Goal: Information Seeking & Learning: Learn about a topic

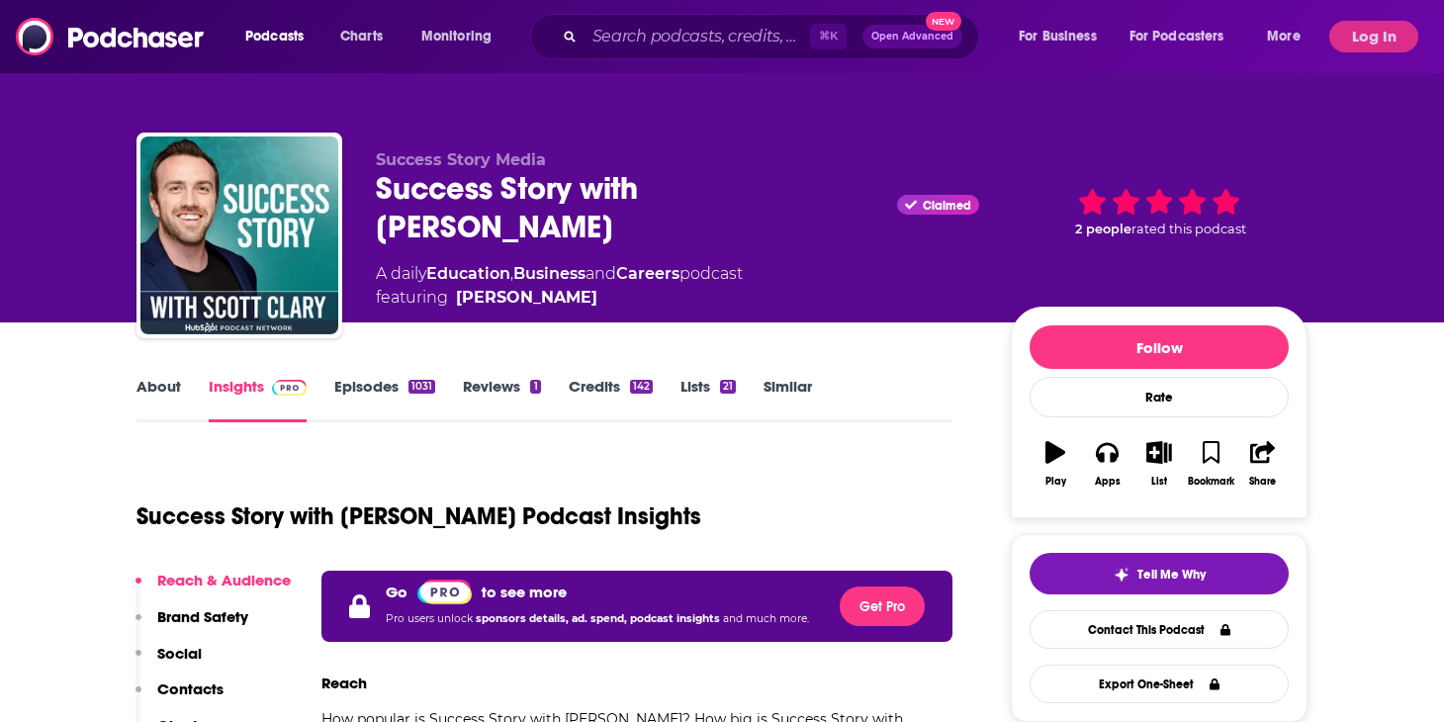
click at [629, 52] on div "⌘ K Open Advanced New" at bounding box center [754, 37] width 449 height 46
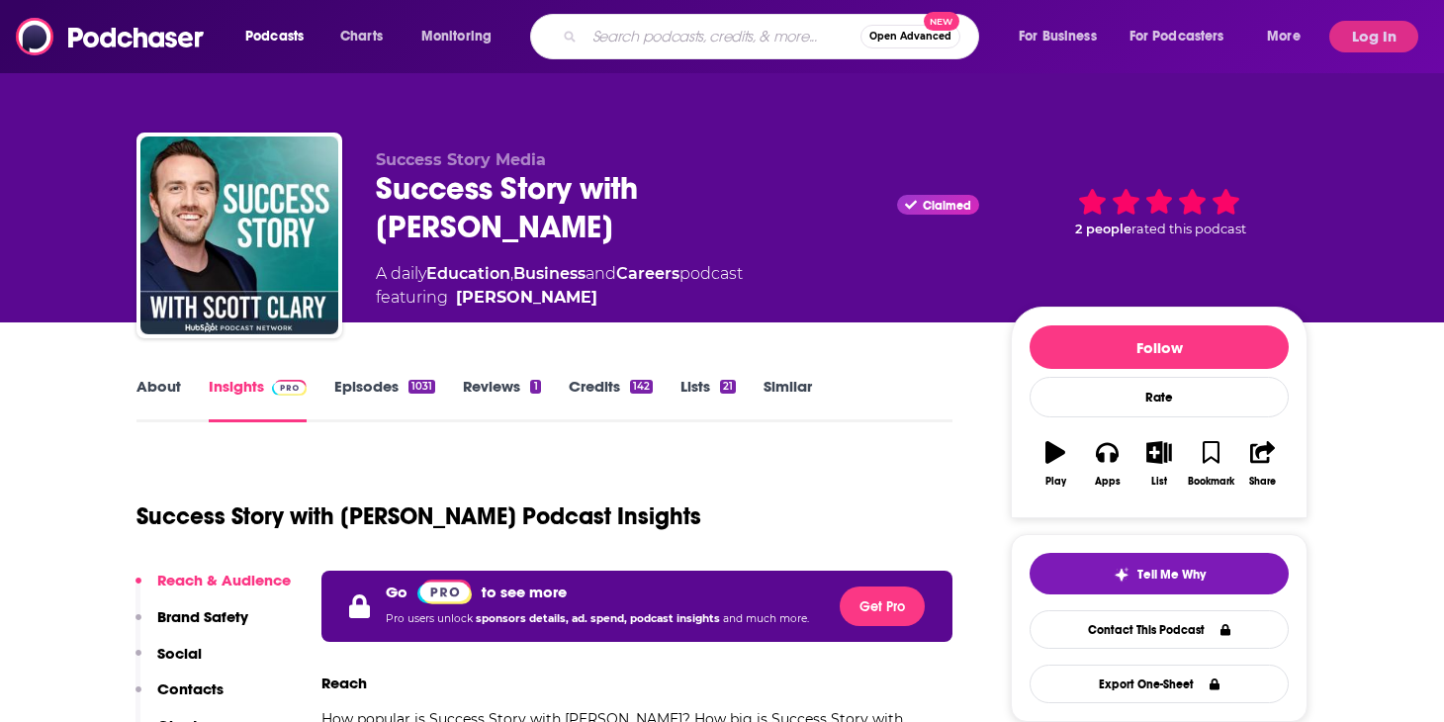
click at [633, 27] on input "Search podcasts, credits, & more..." at bounding box center [723, 37] width 276 height 32
type input "We Met at [GEOGRAPHIC_DATA]"
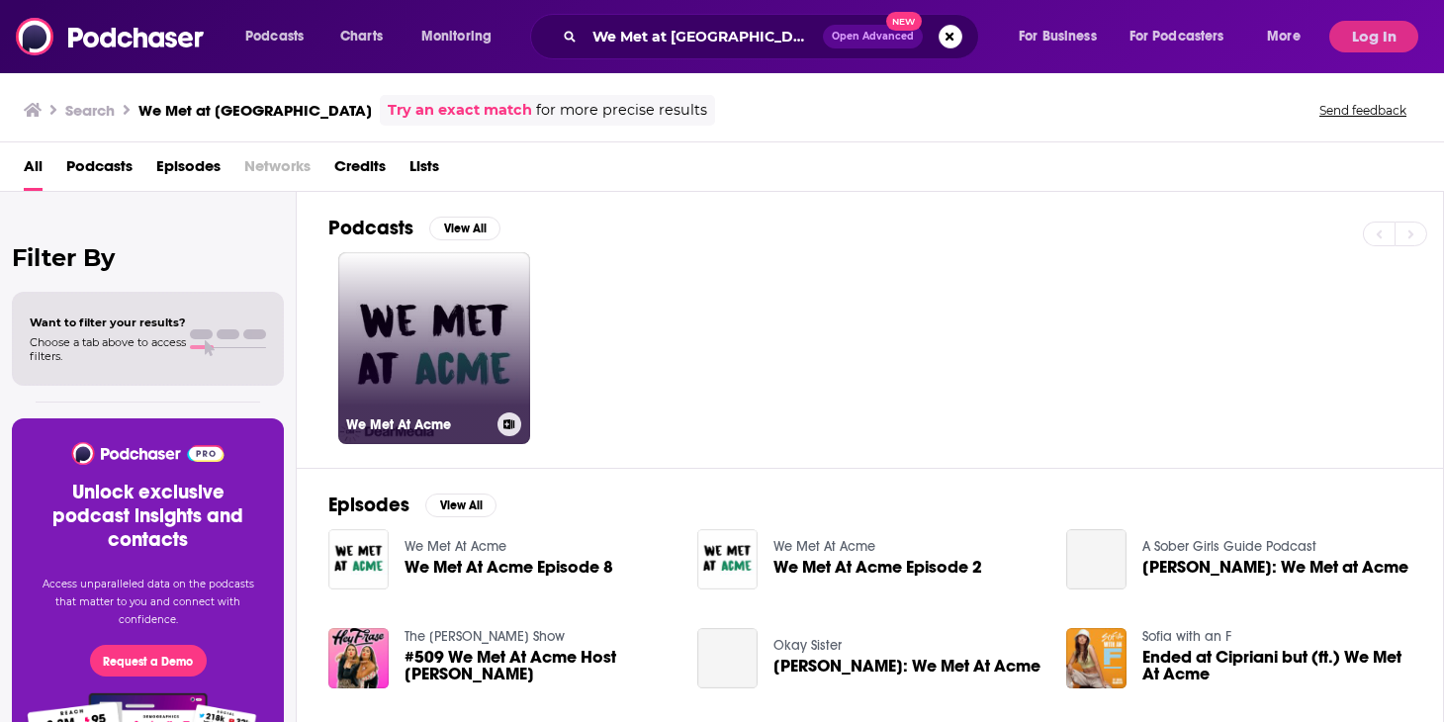
click at [448, 400] on link "We Met At Acme" at bounding box center [434, 348] width 192 height 192
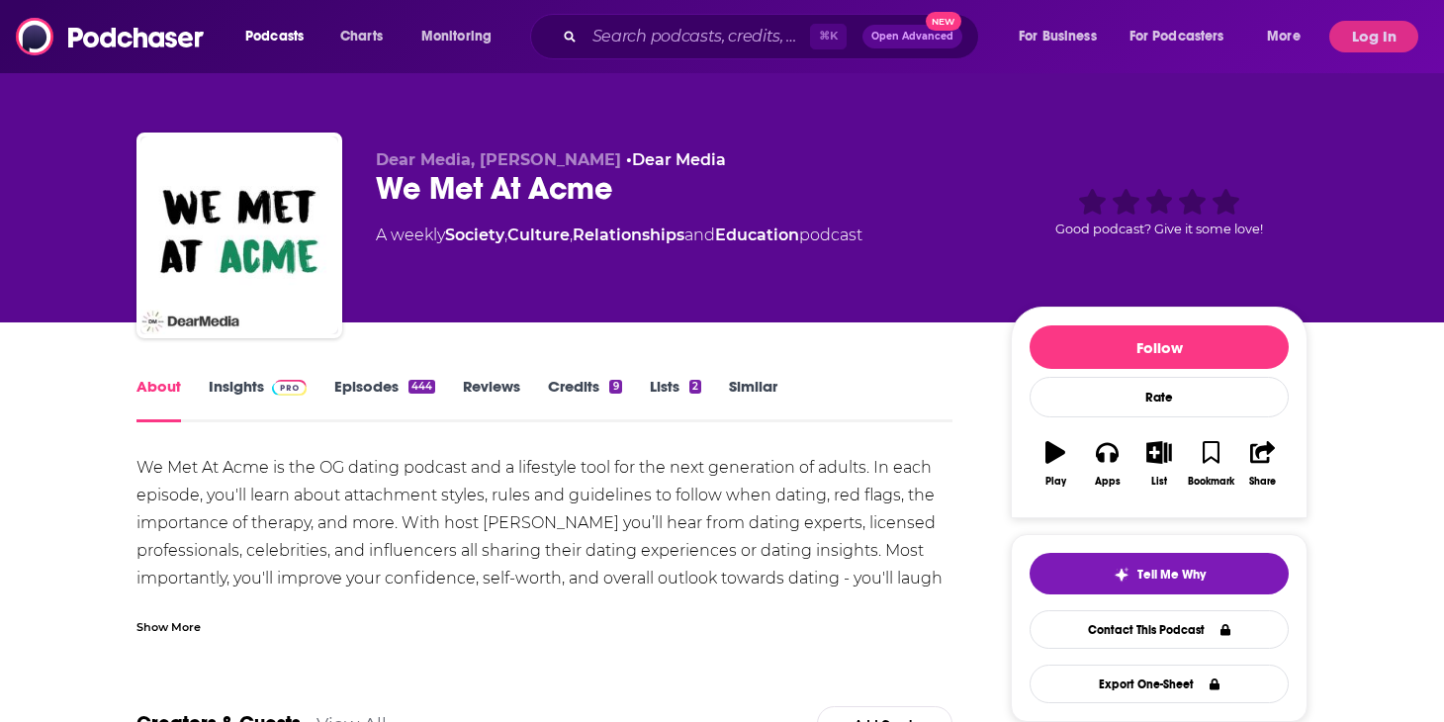
click at [254, 387] on link "Insights" at bounding box center [258, 400] width 98 height 46
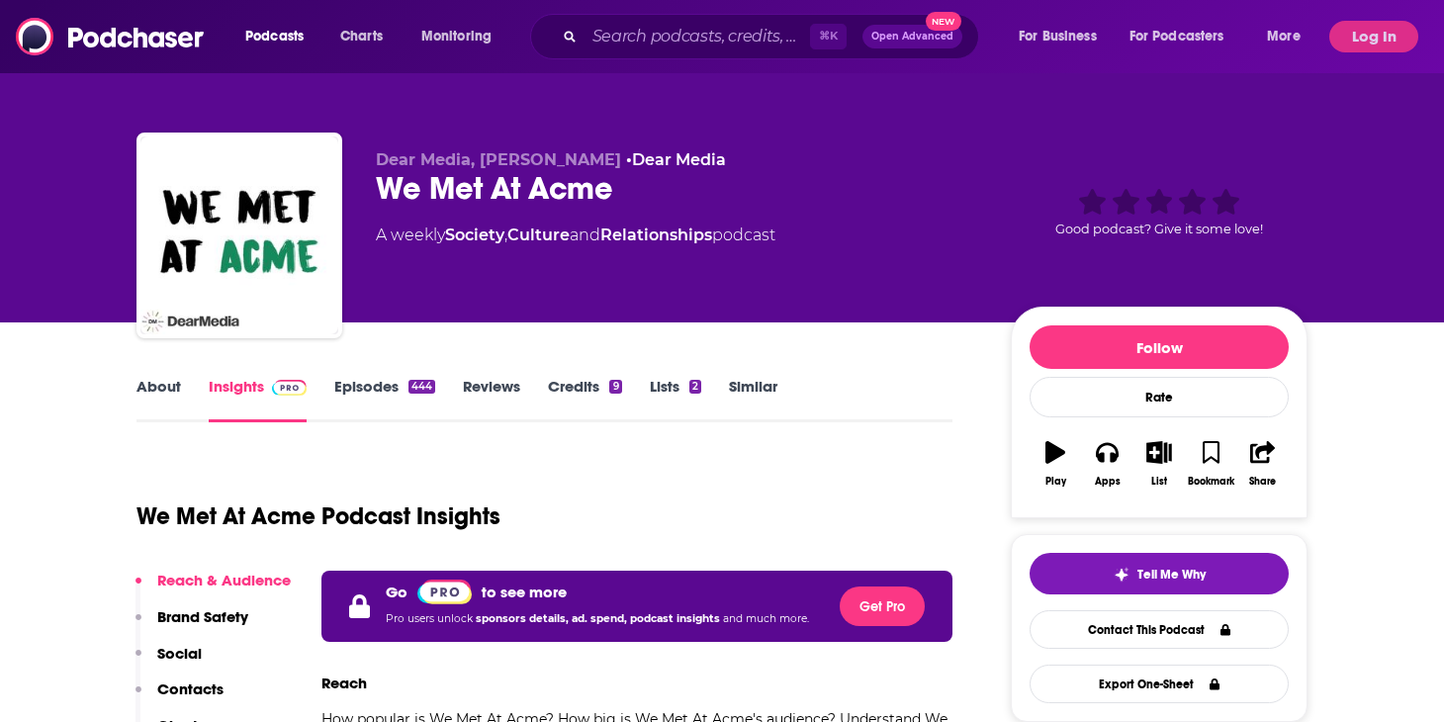
click at [161, 382] on link "About" at bounding box center [159, 400] width 45 height 46
